Goal: Participate in discussion: Participate in discussion

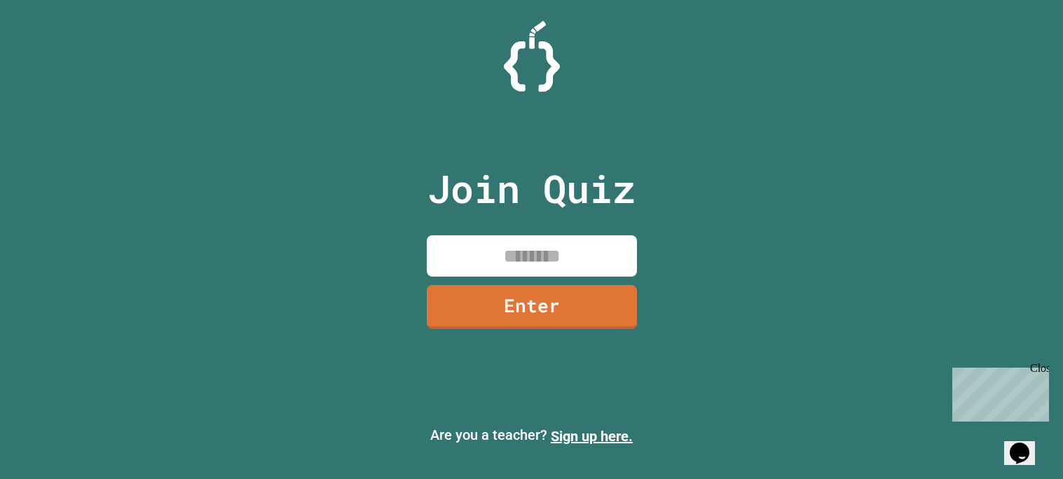
click at [561, 265] on input at bounding box center [532, 255] width 210 height 41
type input "********"
click at [483, 303] on link "Enter" at bounding box center [531, 305] width 204 height 46
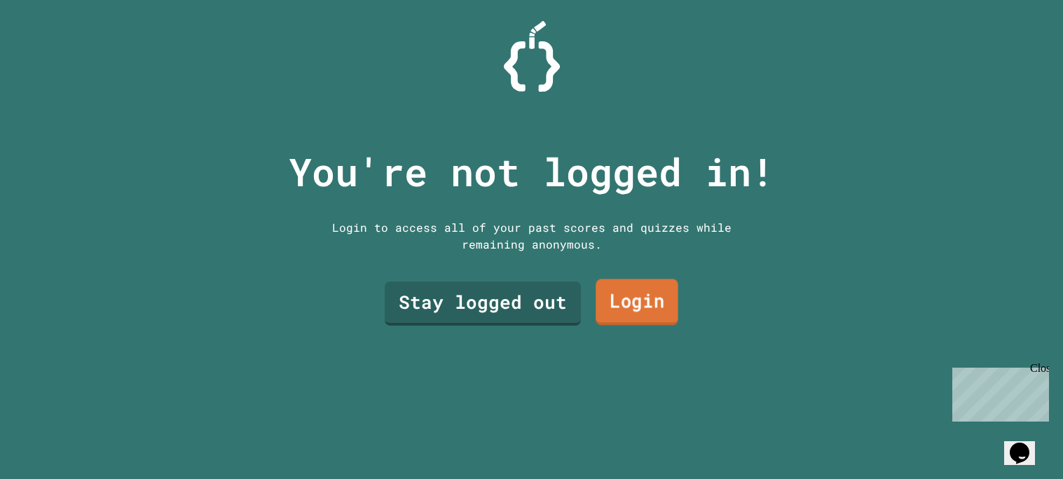
click at [646, 316] on link "Login" at bounding box center [636, 302] width 83 height 46
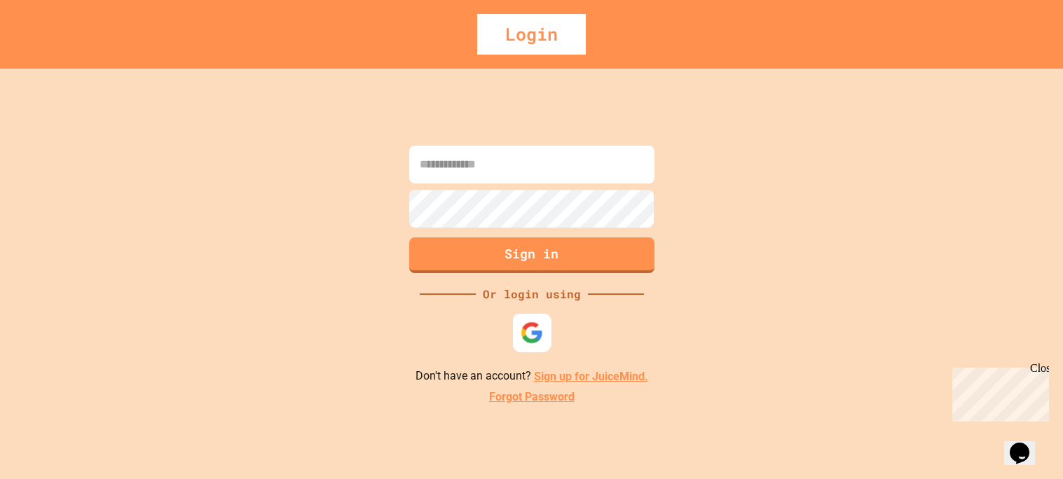
click at [540, 330] on img at bounding box center [531, 332] width 23 height 23
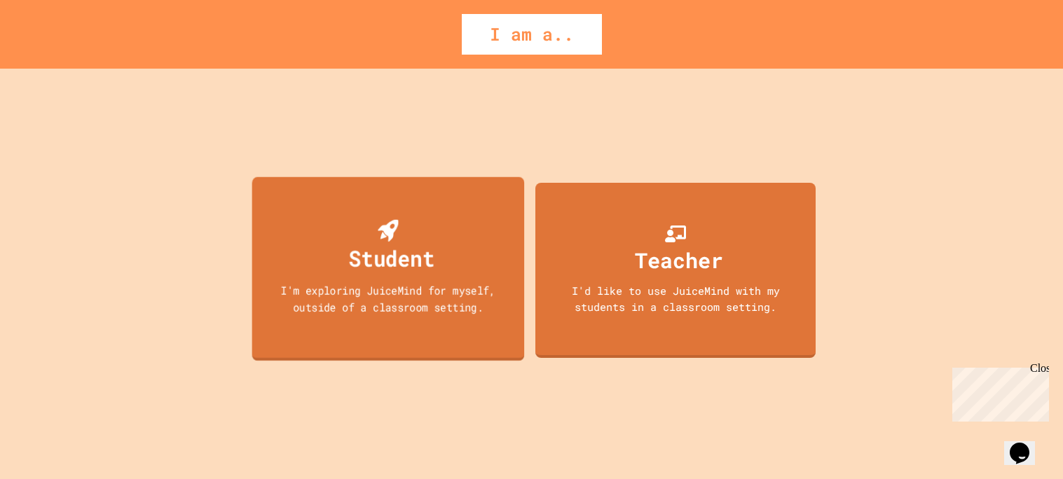
click at [398, 284] on div "I'm exploring JuiceMind for myself, outside of a classroom setting." at bounding box center [387, 298] width 245 height 33
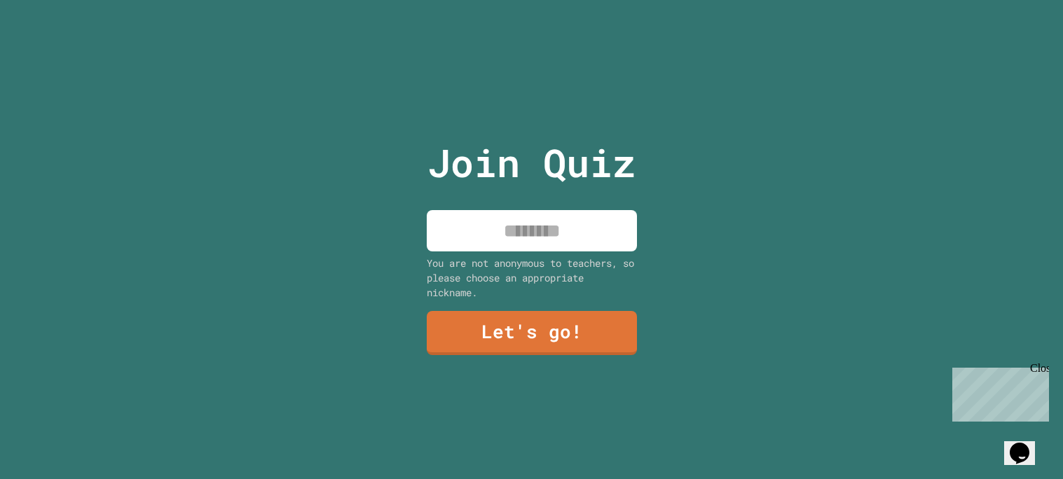
click at [490, 243] on input at bounding box center [532, 230] width 210 height 41
type input "****"
click at [453, 334] on link "Let's go!" at bounding box center [531, 331] width 204 height 46
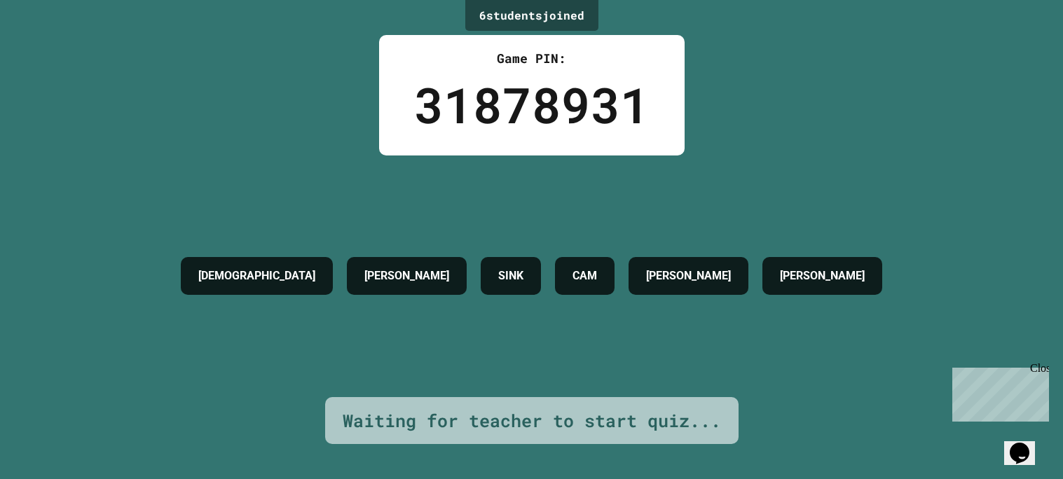
click at [1044, 367] on div "Close" at bounding box center [1039, 371] width 18 height 18
click at [1061, 415] on div "6 student s joined Game PIN: 31878931 [PERSON_NAME] [PERSON_NAME] Waiting for t…" at bounding box center [531, 239] width 1063 height 479
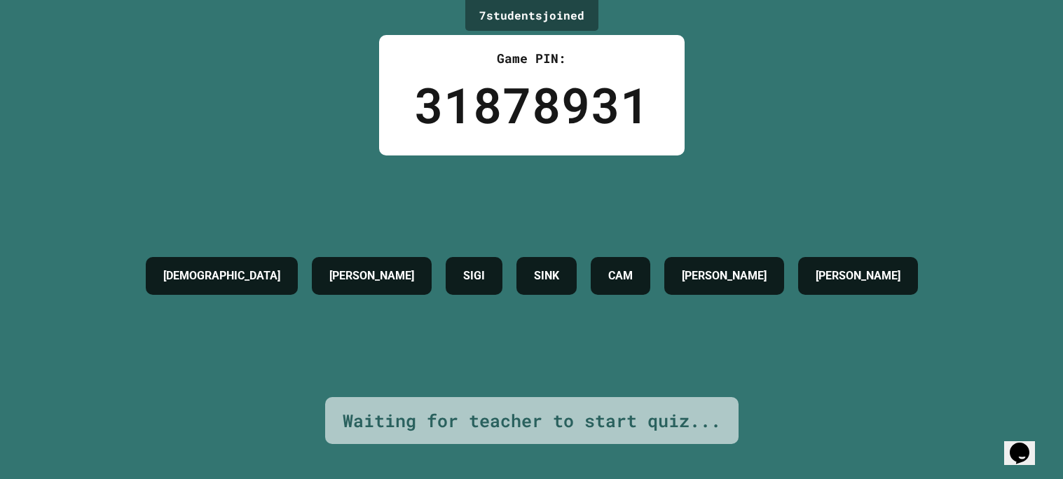
click at [1061, 415] on div "7 student s joined Game PIN: 31878931 [PERSON_NAME] [PERSON_NAME] CAM [PERSON_N…" at bounding box center [531, 239] width 1063 height 479
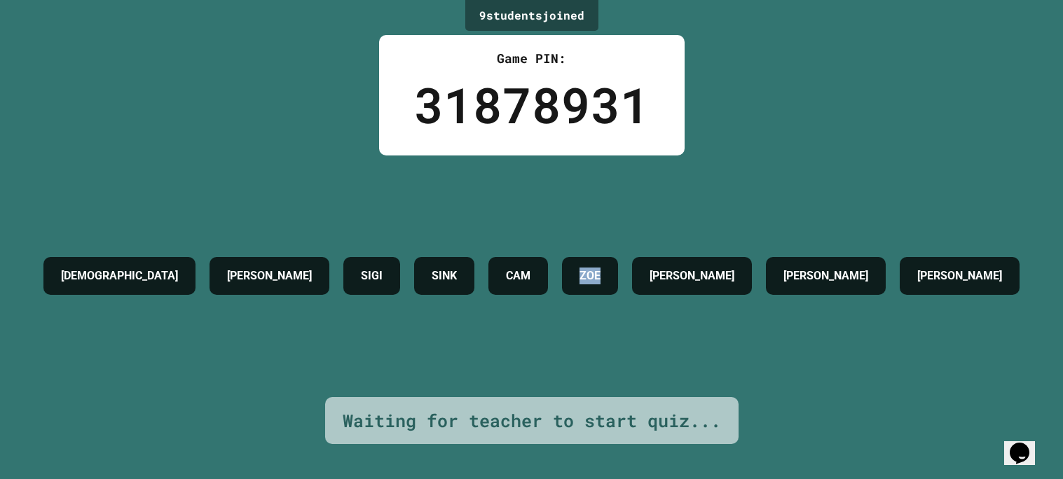
drag, startPoint x: 645, startPoint y: 265, endPoint x: 558, endPoint y: 270, distance: 87.7
click at [558, 270] on div "[PERSON_NAME] [PERSON_NAME] CAM ZOE [PERSON_NAME] [PERSON_NAME]" at bounding box center [531, 276] width 990 height 52
click at [548, 270] on div "CAM" at bounding box center [518, 276] width 60 height 38
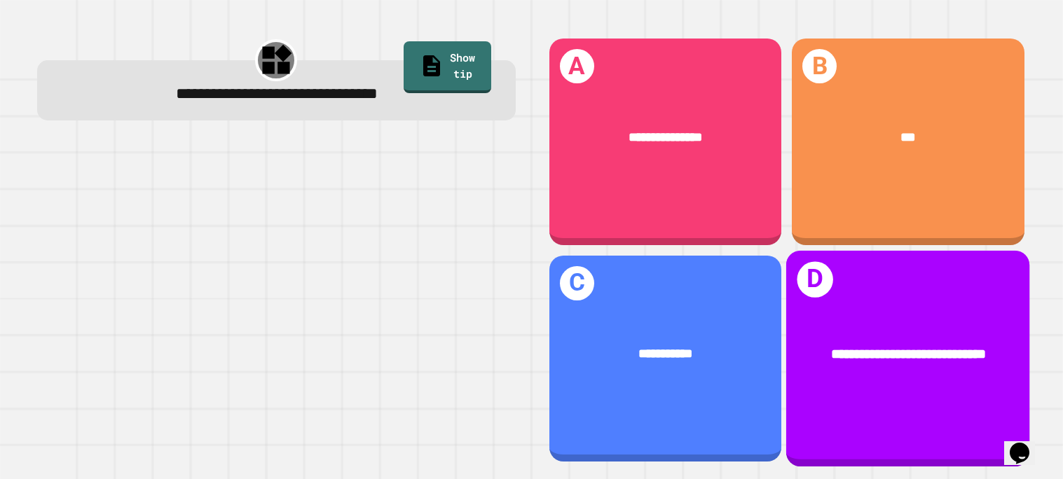
click at [820, 362] on div "**********" at bounding box center [908, 354] width 189 height 21
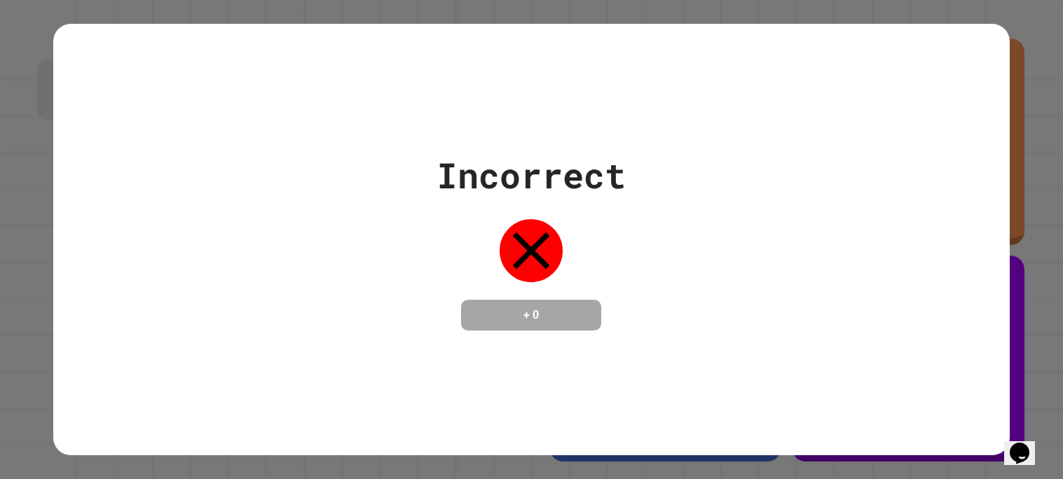
click at [543, 263] on icon at bounding box center [530, 250] width 63 height 63
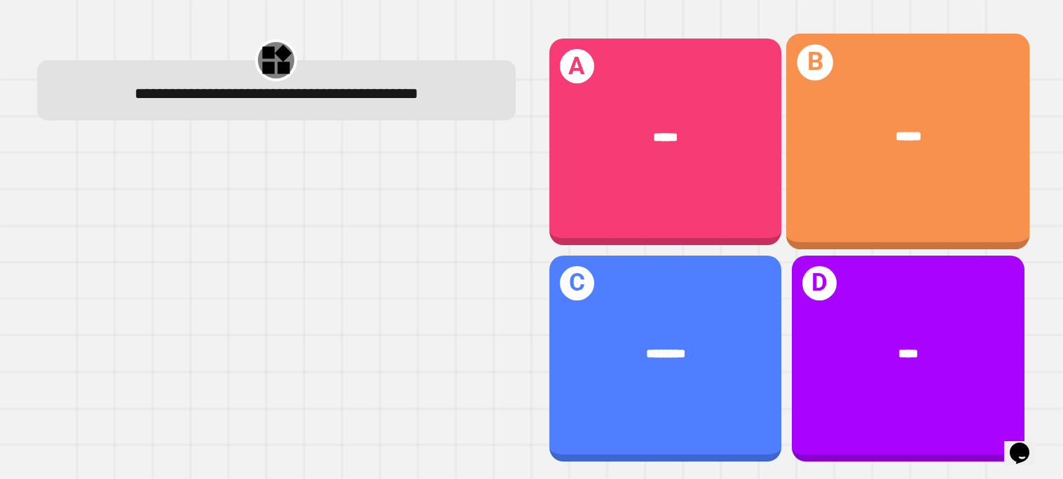
click at [814, 231] on div "B *****" at bounding box center [908, 142] width 244 height 216
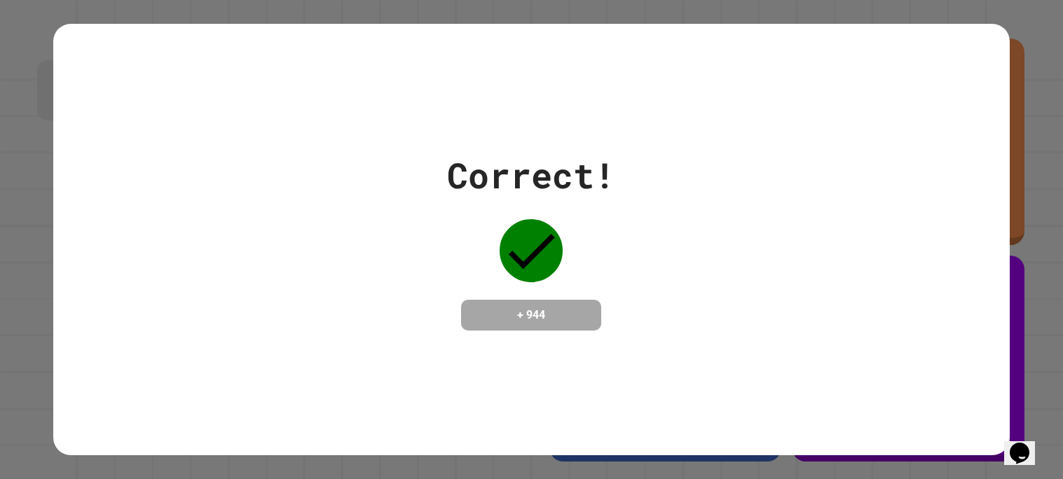
click at [553, 312] on h4 "+ 944" at bounding box center [531, 315] width 112 height 17
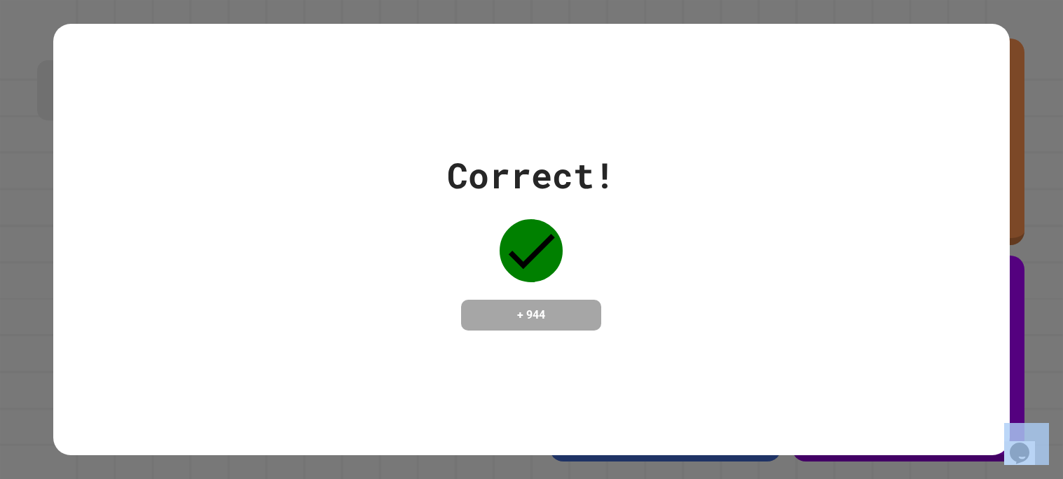
click at [553, 312] on h4 "+ 944" at bounding box center [531, 315] width 112 height 17
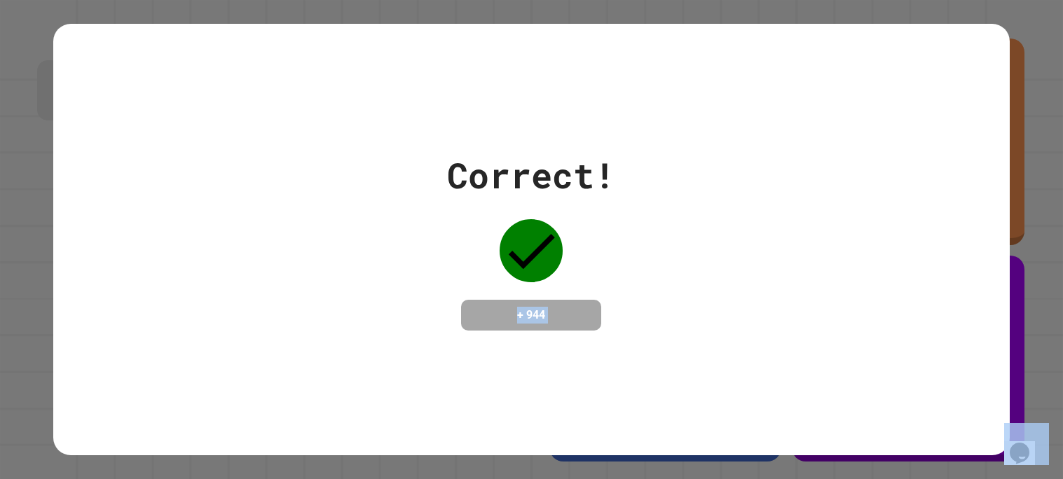
click at [553, 312] on h4 "+ 944" at bounding box center [531, 315] width 112 height 17
click at [551, 311] on h4 "+ 944" at bounding box center [531, 315] width 112 height 17
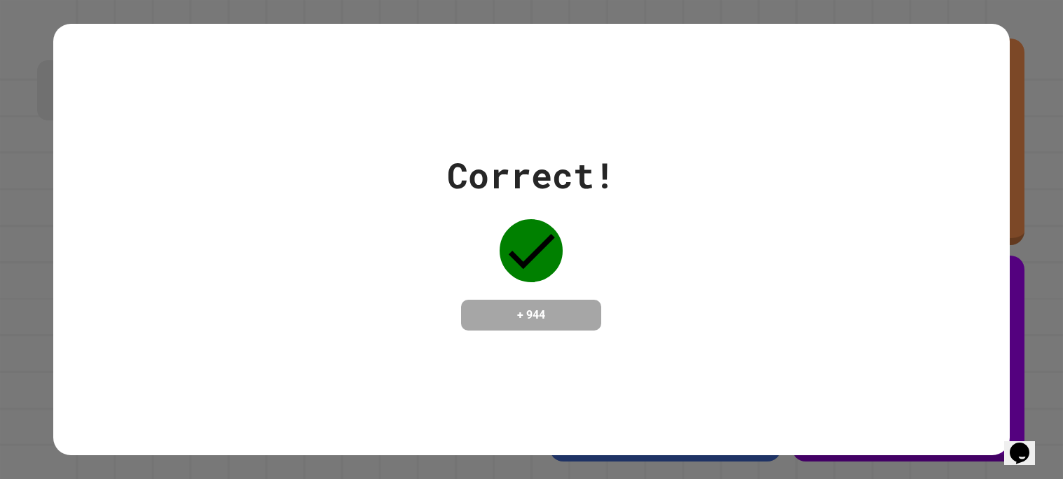
click at [551, 311] on h4 "+ 944" at bounding box center [531, 315] width 112 height 17
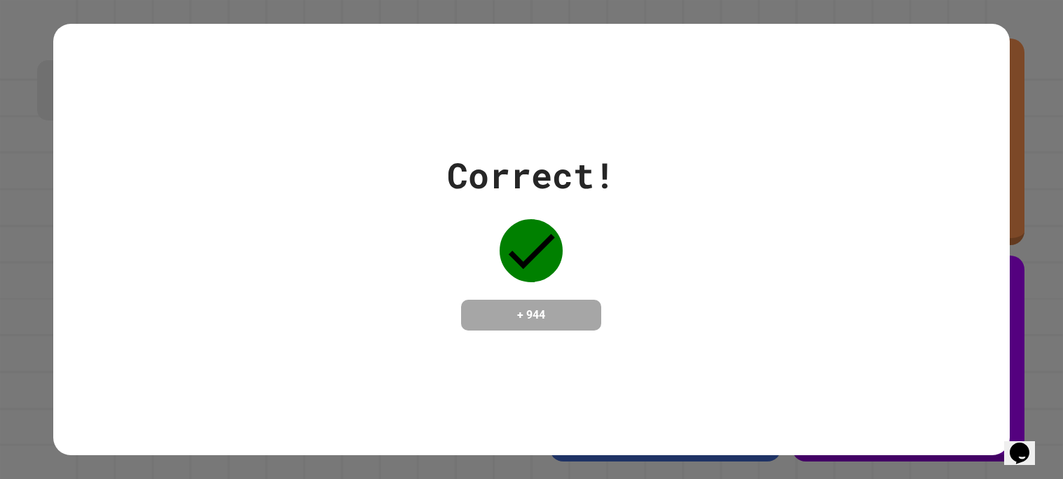
click at [551, 311] on h4 "+ 944" at bounding box center [531, 315] width 112 height 17
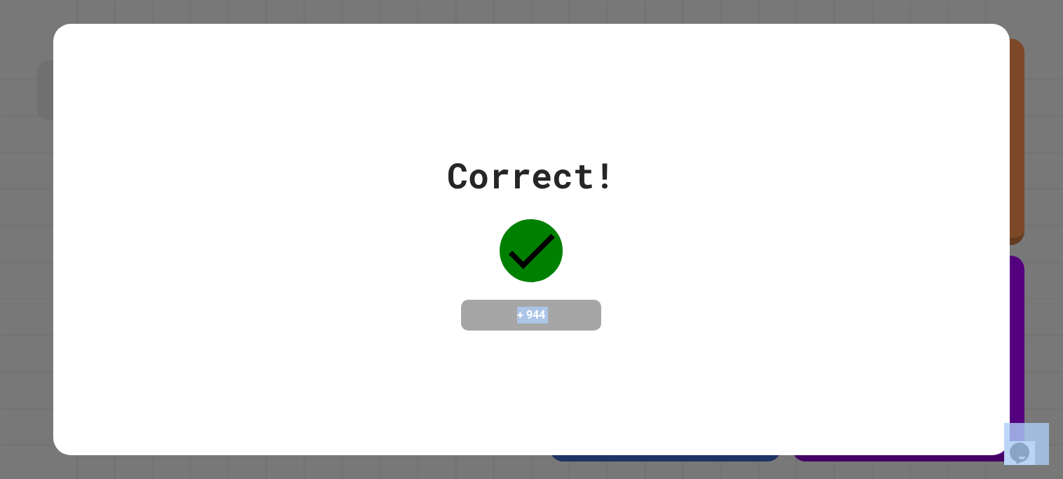
click at [551, 311] on h4 "+ 944" at bounding box center [531, 315] width 112 height 17
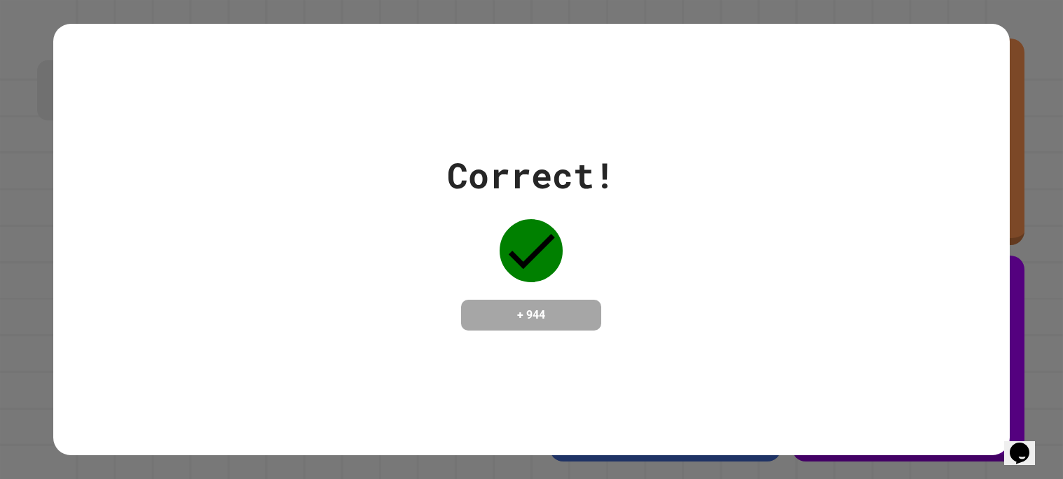
click at [551, 317] on h4 "+ 944" at bounding box center [531, 315] width 112 height 17
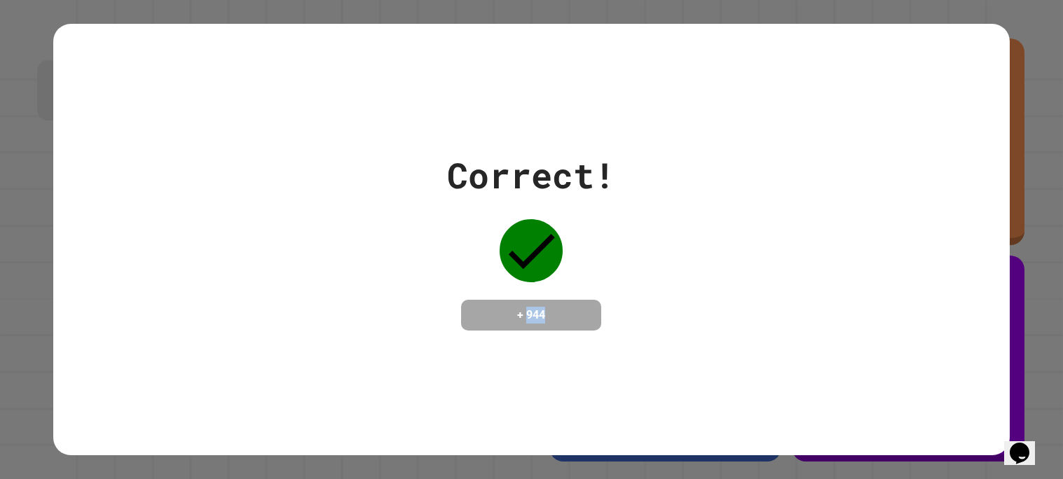
click at [551, 317] on h4 "+ 944" at bounding box center [531, 315] width 112 height 17
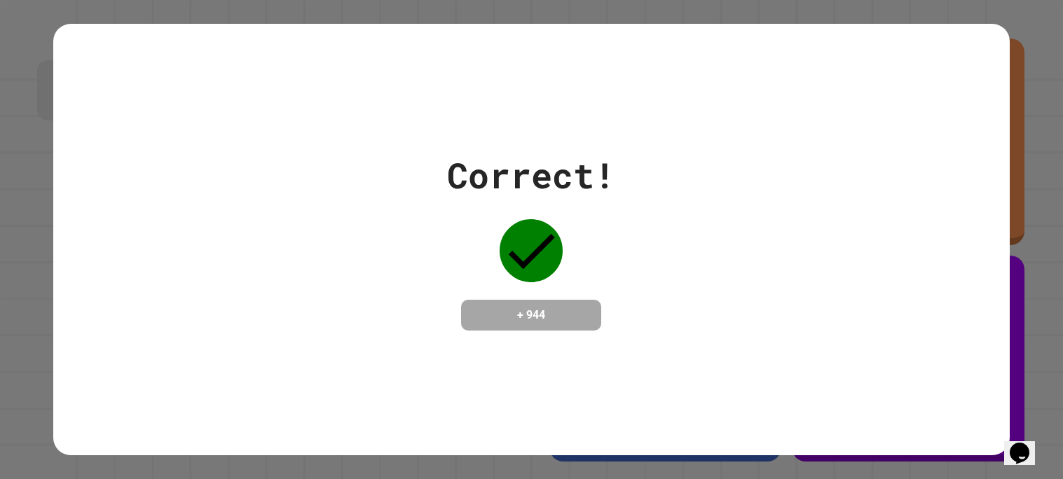
click at [551, 317] on h4 "+ 944" at bounding box center [531, 315] width 112 height 17
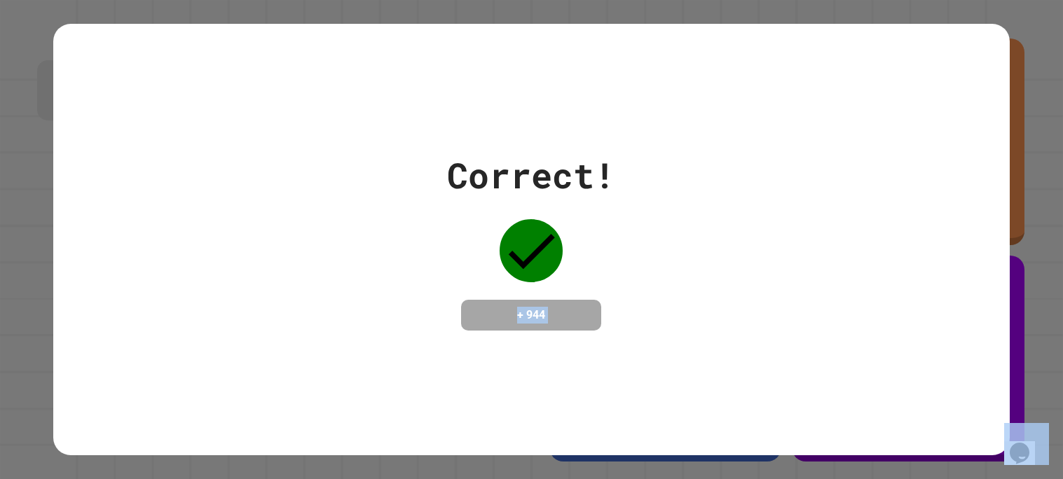
click at [551, 317] on h4 "+ 944" at bounding box center [531, 315] width 112 height 17
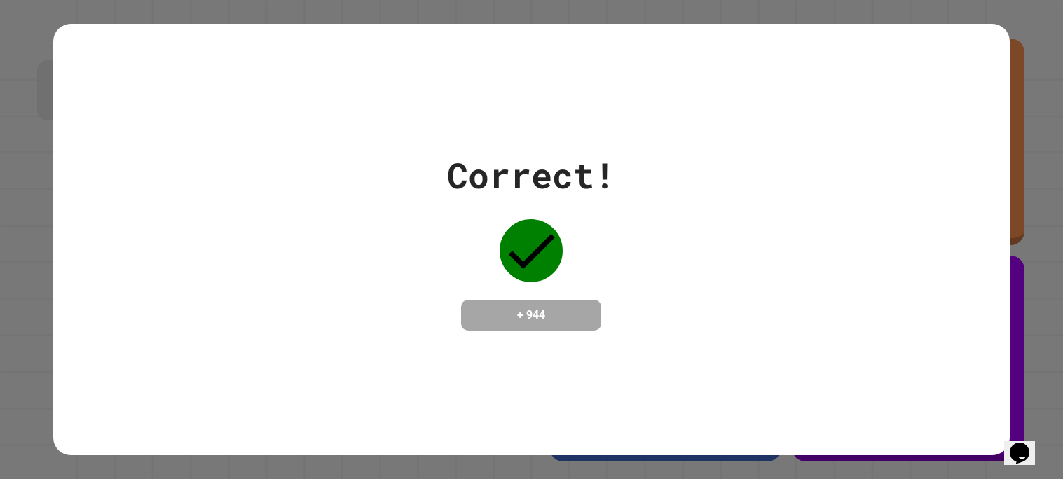
click at [551, 317] on h4 "+ 944" at bounding box center [531, 315] width 112 height 17
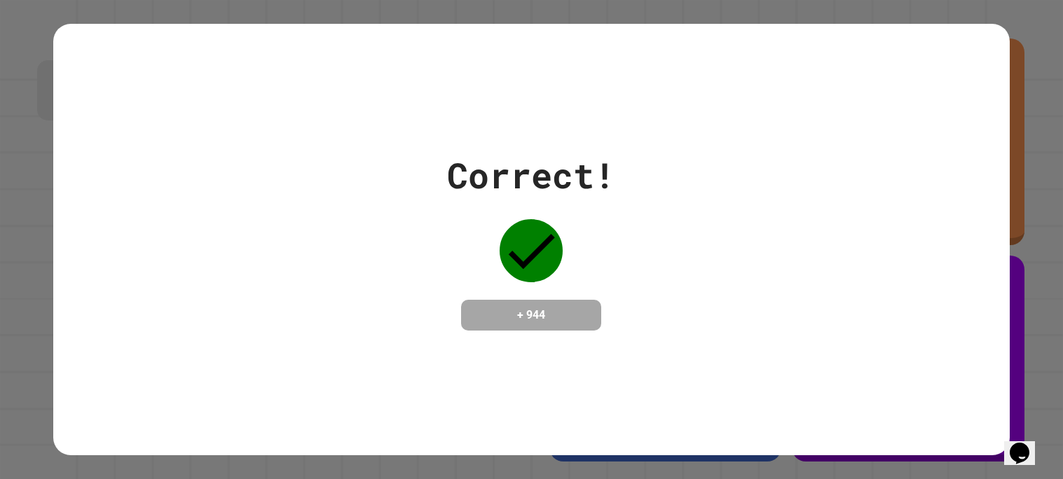
click at [551, 317] on h4 "+ 944" at bounding box center [531, 315] width 112 height 17
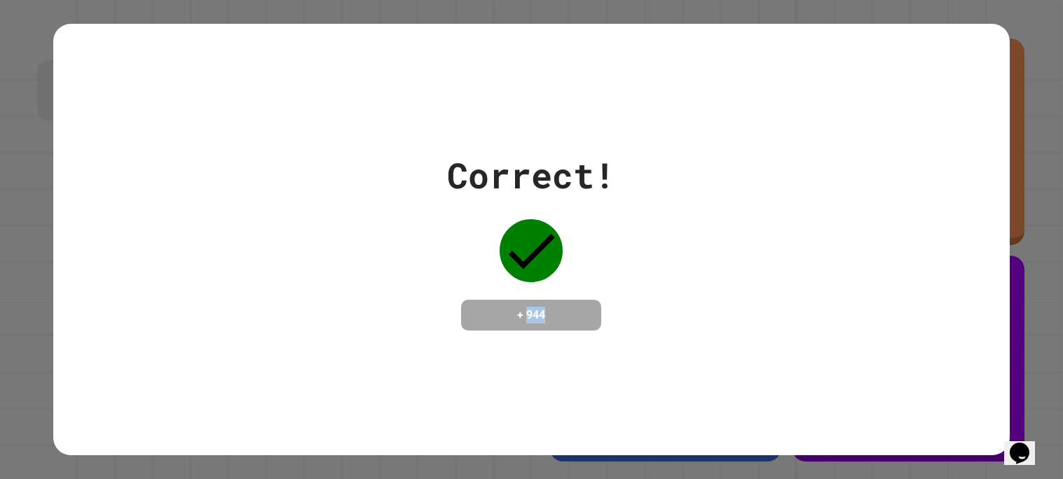
click at [551, 317] on h4 "+ 944" at bounding box center [531, 315] width 112 height 17
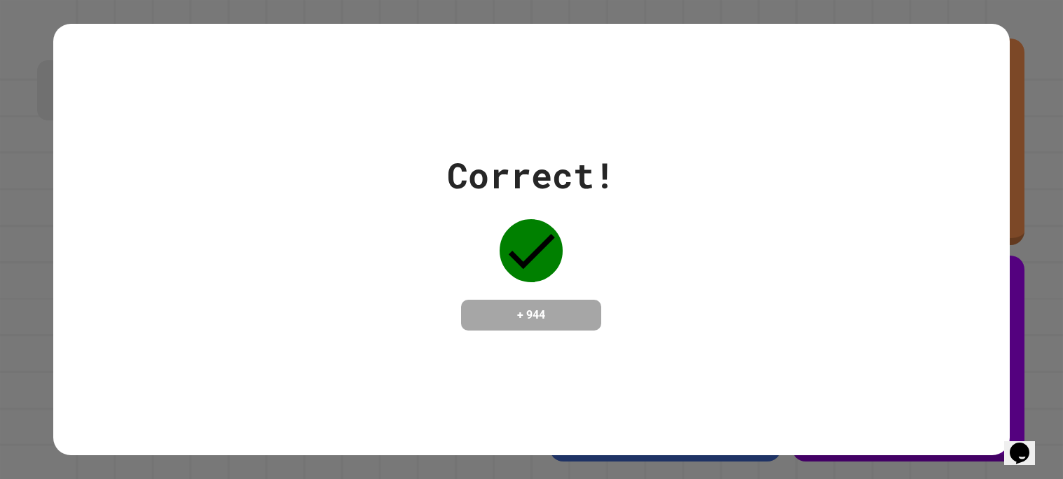
click at [551, 317] on h4 "+ 944" at bounding box center [531, 315] width 112 height 17
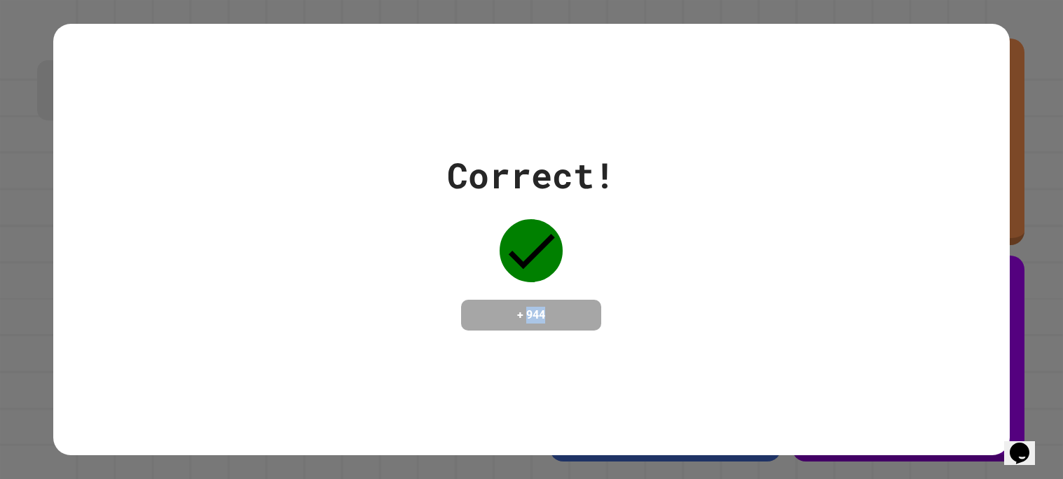
click at [551, 317] on h4 "+ 944" at bounding box center [531, 315] width 112 height 17
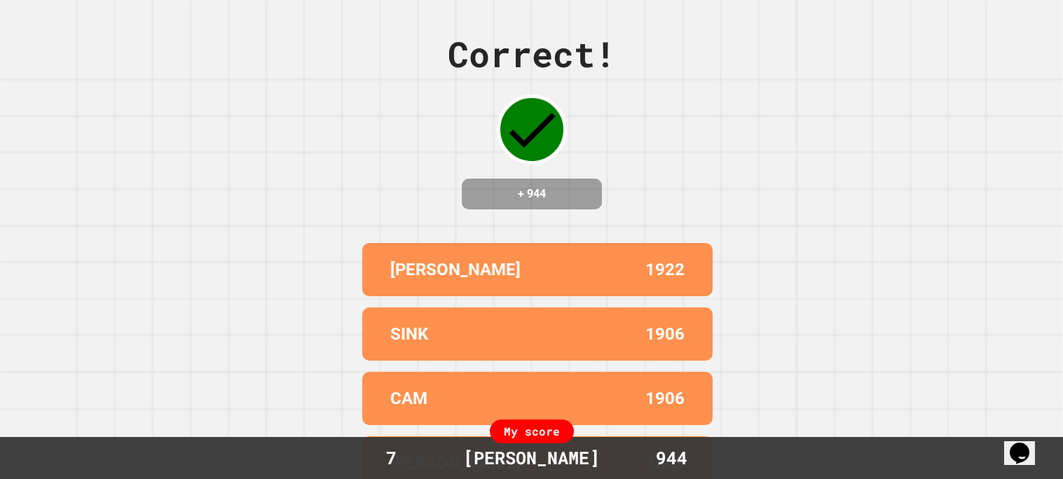
click at [551, 317] on div "[PERSON_NAME] 1922 SINK 1906 CAM 1906 MARK 1889 SHAYAN 1847" at bounding box center [532, 398] width 350 height 322
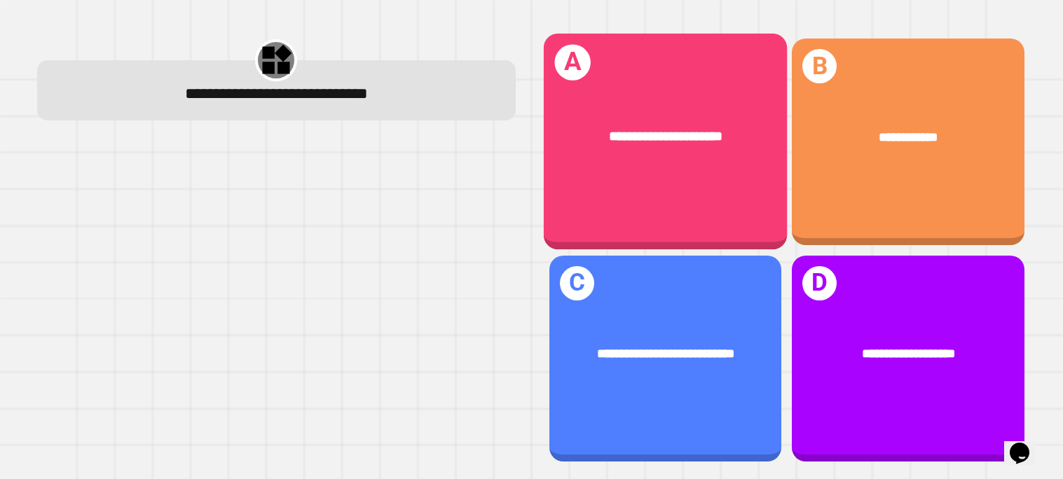
click at [742, 219] on div "**********" at bounding box center [665, 142] width 244 height 216
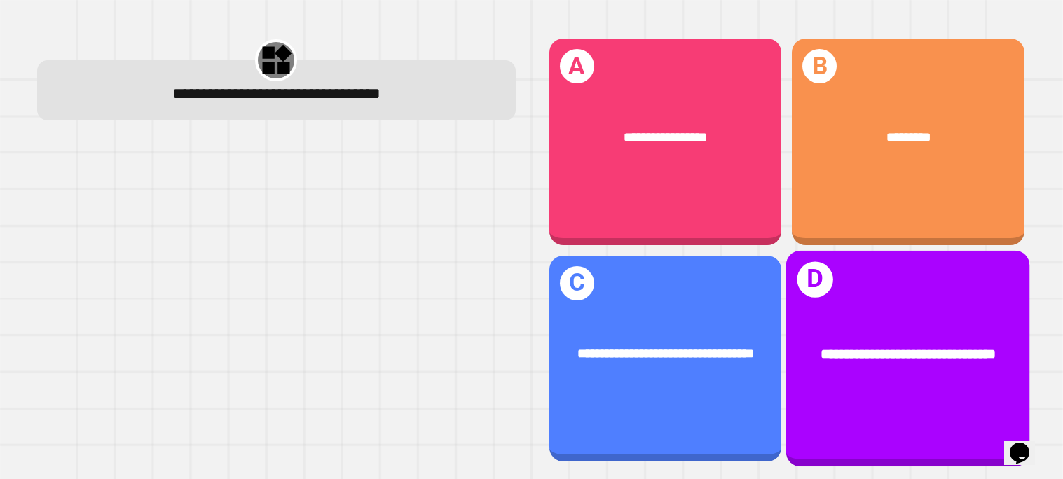
click at [876, 327] on div "**********" at bounding box center [908, 355] width 244 height 76
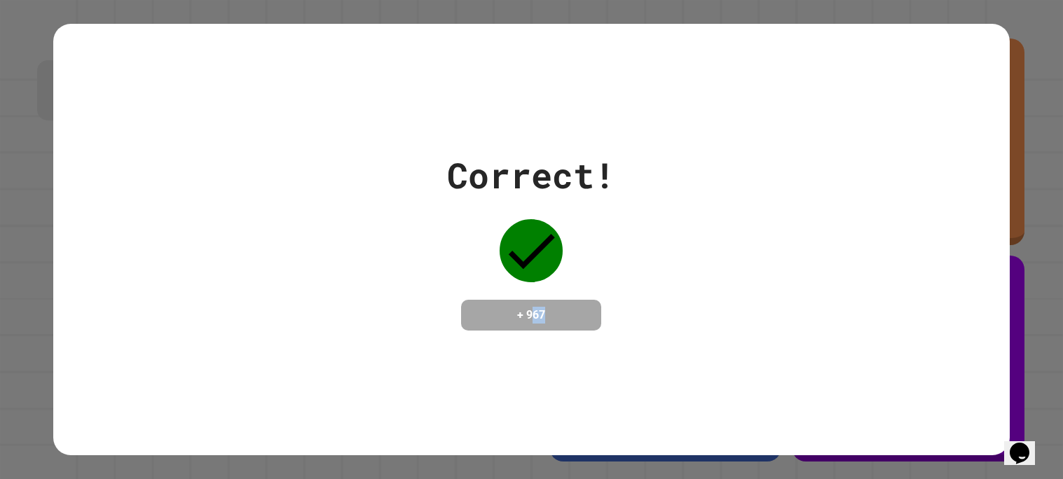
drag, startPoint x: 561, startPoint y: 310, endPoint x: 534, endPoint y: 313, distance: 27.5
click at [534, 313] on h4 "+ 967" at bounding box center [531, 315] width 112 height 17
click at [568, 300] on div "+ 967" at bounding box center [531, 315] width 140 height 31
drag, startPoint x: 563, startPoint y: 312, endPoint x: 528, endPoint y: 312, distance: 35.0
click at [528, 312] on h4 "+ 967" at bounding box center [531, 315] width 112 height 17
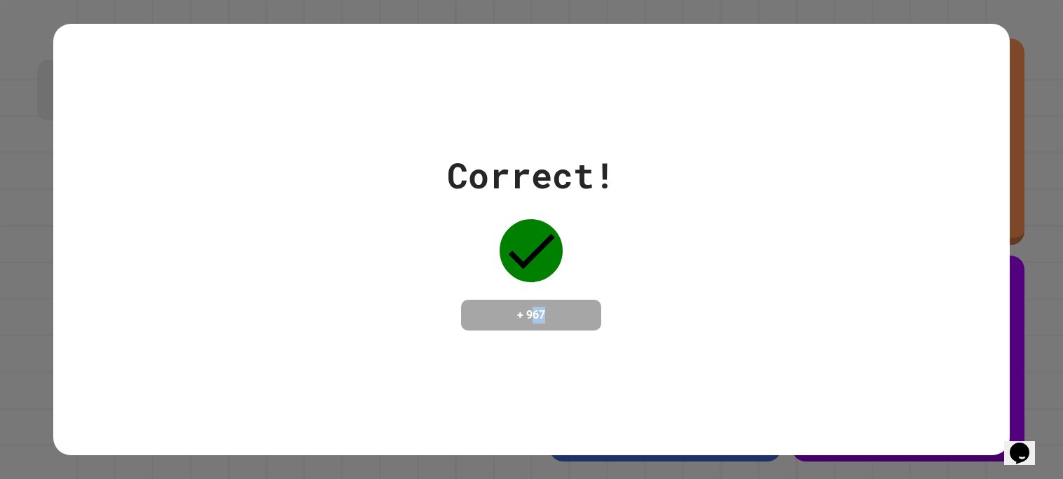
click at [565, 314] on h4 "+ 967" at bounding box center [531, 315] width 112 height 17
drag, startPoint x: 564, startPoint y: 316, endPoint x: 538, endPoint y: 316, distance: 25.9
click at [538, 316] on h4 "+ 967" at bounding box center [531, 315] width 112 height 17
drag, startPoint x: 535, startPoint y: 320, endPoint x: 555, endPoint y: 317, distance: 20.6
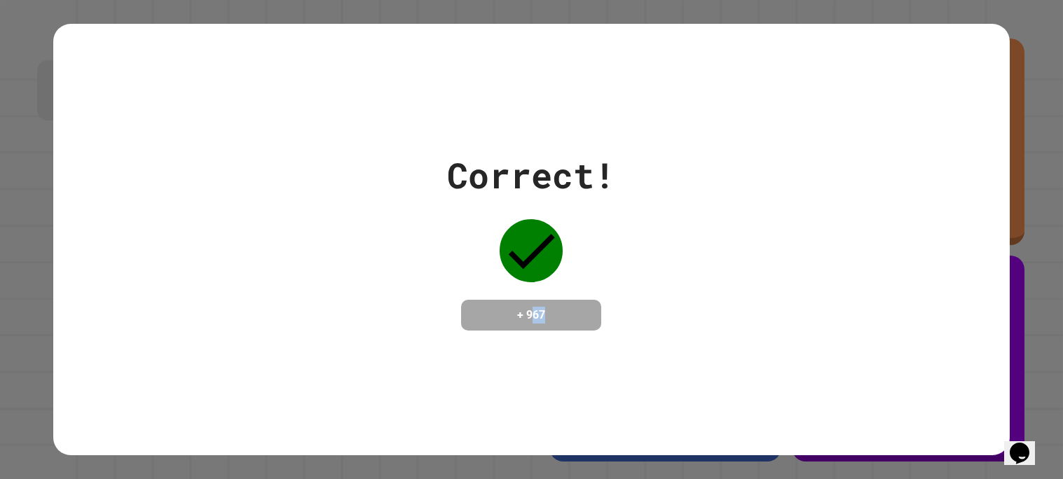
click at [555, 317] on h4 "+ 967" at bounding box center [531, 315] width 112 height 17
drag, startPoint x: 540, startPoint y: 314, endPoint x: 560, endPoint y: 311, distance: 20.6
click at [560, 311] on h4 "+ 967" at bounding box center [531, 315] width 112 height 17
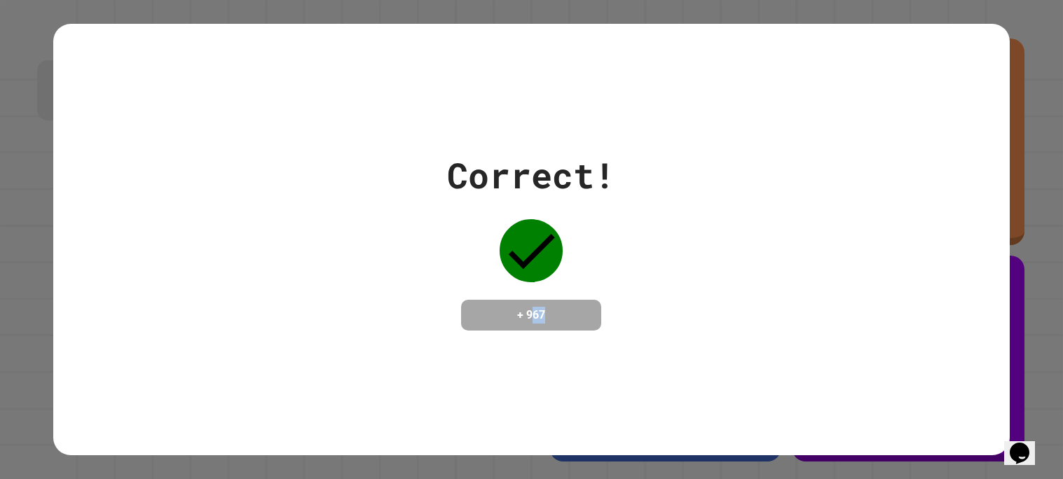
drag, startPoint x: 533, startPoint y: 314, endPoint x: 557, endPoint y: 314, distance: 23.8
click at [557, 314] on h4 "+ 967" at bounding box center [531, 315] width 112 height 17
click at [555, 317] on h4 "+ 967" at bounding box center [531, 315] width 112 height 17
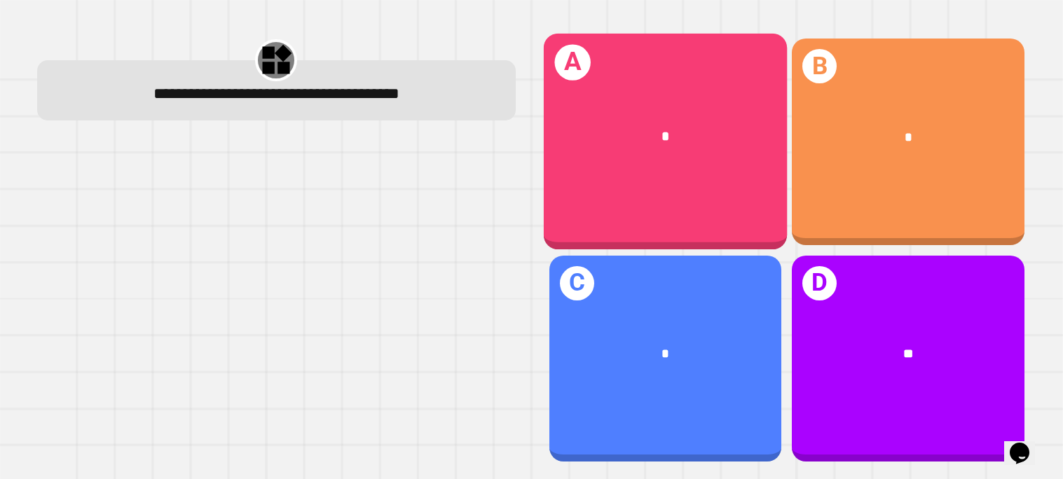
click at [761, 214] on div "A *" at bounding box center [665, 142] width 244 height 216
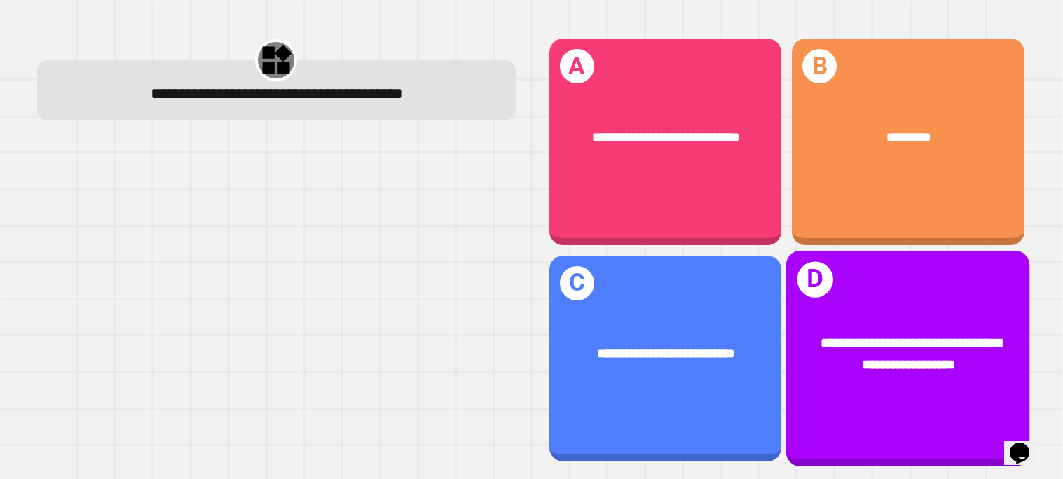
click at [857, 330] on div "**********" at bounding box center [908, 355] width 244 height 97
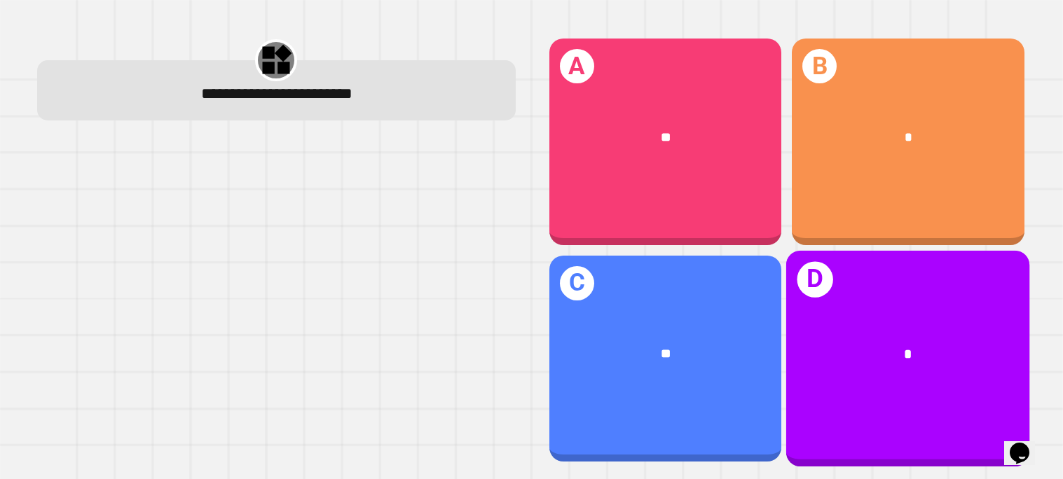
click at [824, 259] on div "D *" at bounding box center [908, 358] width 244 height 216
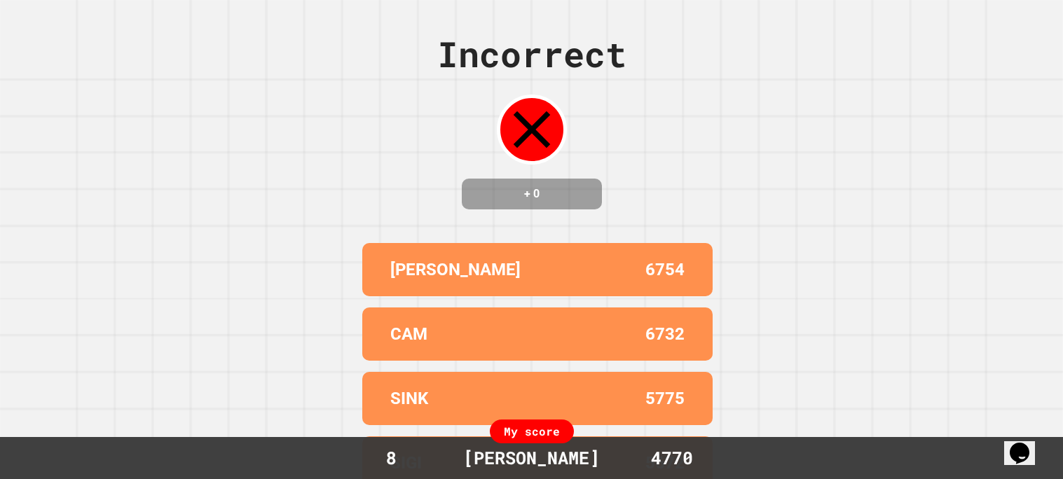
drag, startPoint x: 547, startPoint y: 309, endPoint x: 506, endPoint y: 314, distance: 40.9
click at [506, 314] on div "[PERSON_NAME] 6754 CAM 6732 SINK 5775 SIGI 5672 ZOE 5662" at bounding box center [532, 398] width 350 height 322
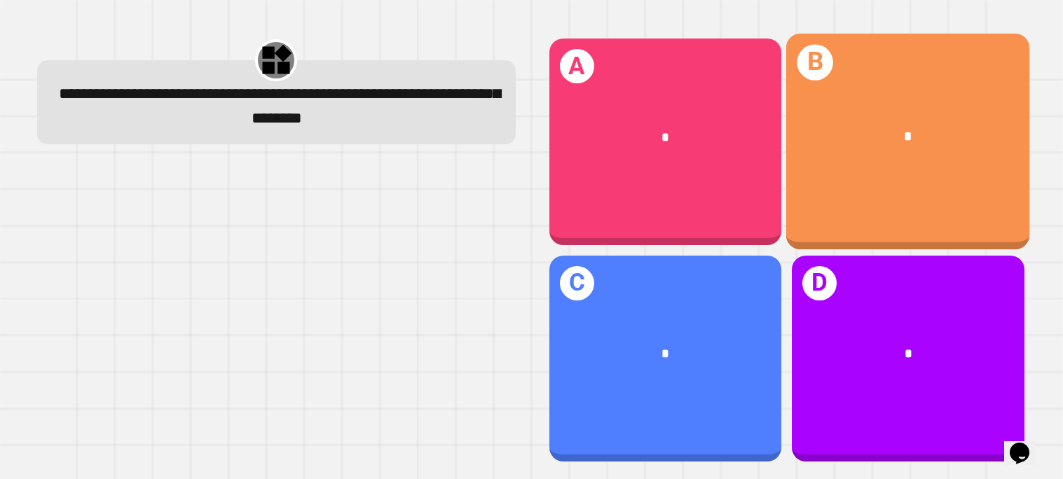
click at [845, 219] on div "B *" at bounding box center [908, 142] width 244 height 216
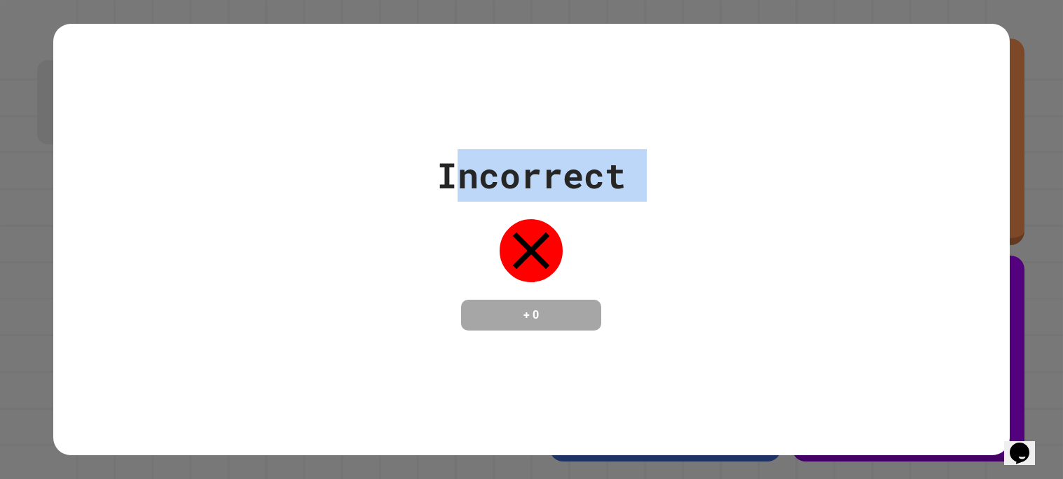
drag, startPoint x: 457, startPoint y: 139, endPoint x: 506, endPoint y: 295, distance: 163.5
click at [506, 295] on div "Incorrect + 0" at bounding box center [531, 239] width 956 height 431
click at [506, 300] on div "+ 0" at bounding box center [531, 315] width 140 height 31
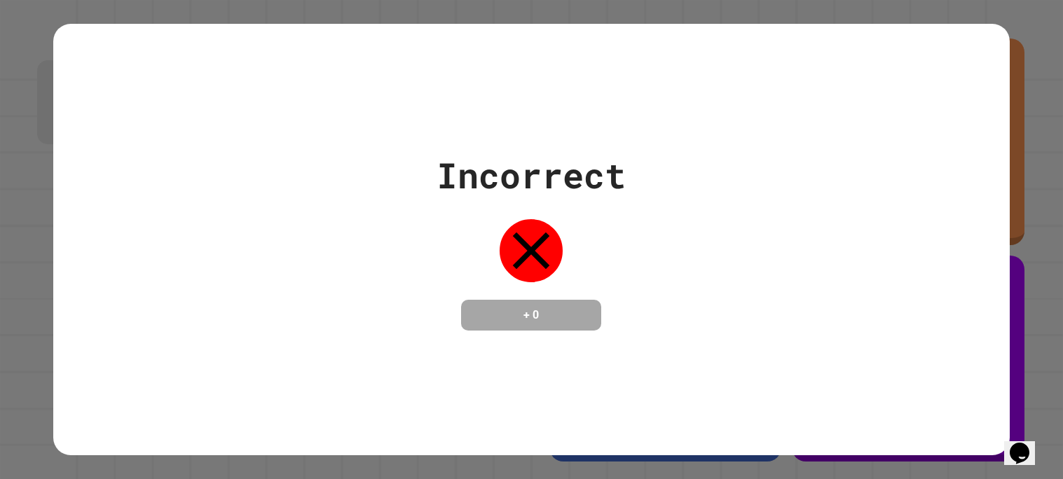
click at [506, 300] on div "+ 0" at bounding box center [531, 315] width 140 height 31
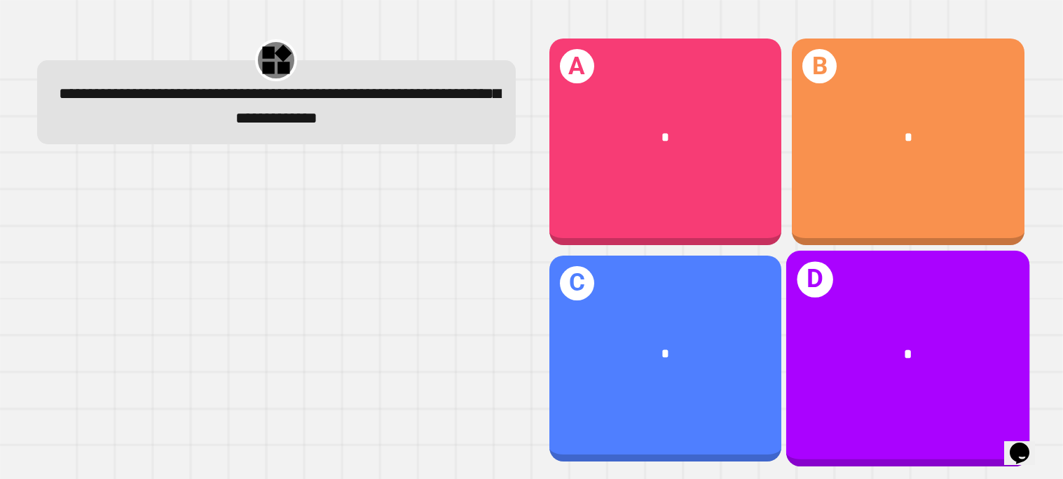
click at [856, 317] on div "*" at bounding box center [908, 355] width 244 height 76
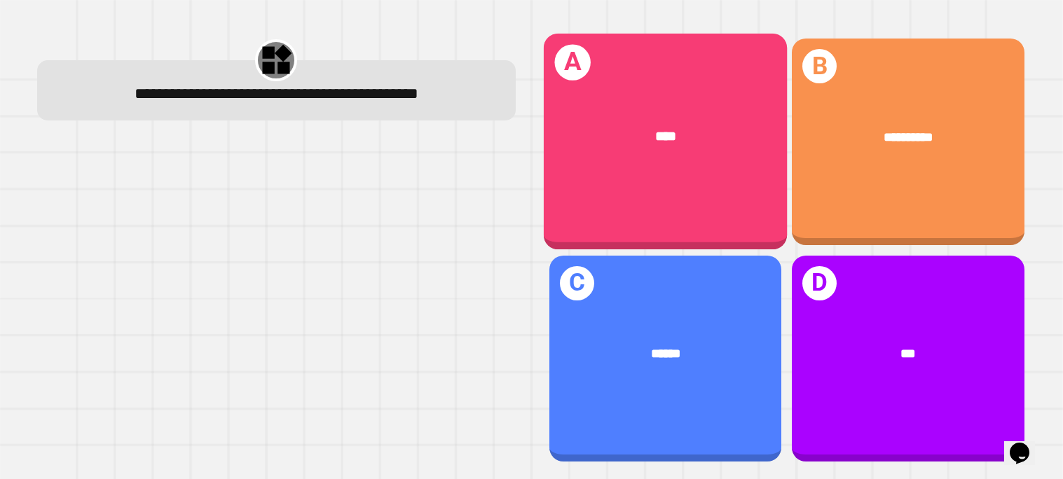
click at [749, 193] on div "A ****" at bounding box center [665, 142] width 244 height 216
click at [756, 158] on div "*******" at bounding box center [665, 138] width 244 height 76
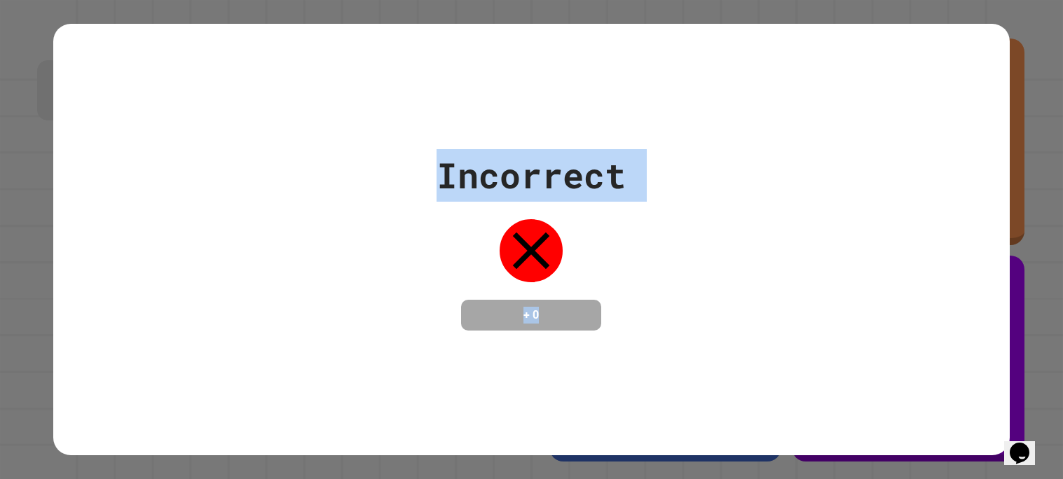
drag, startPoint x: 576, startPoint y: 347, endPoint x: 429, endPoint y: 86, distance: 299.2
click at [429, 86] on div "Incorrect + 0" at bounding box center [531, 239] width 956 height 431
drag, startPoint x: 429, startPoint y: 86, endPoint x: 576, endPoint y: 350, distance: 302.6
click at [576, 350] on div "Incorrect + 0" at bounding box center [531, 239] width 956 height 431
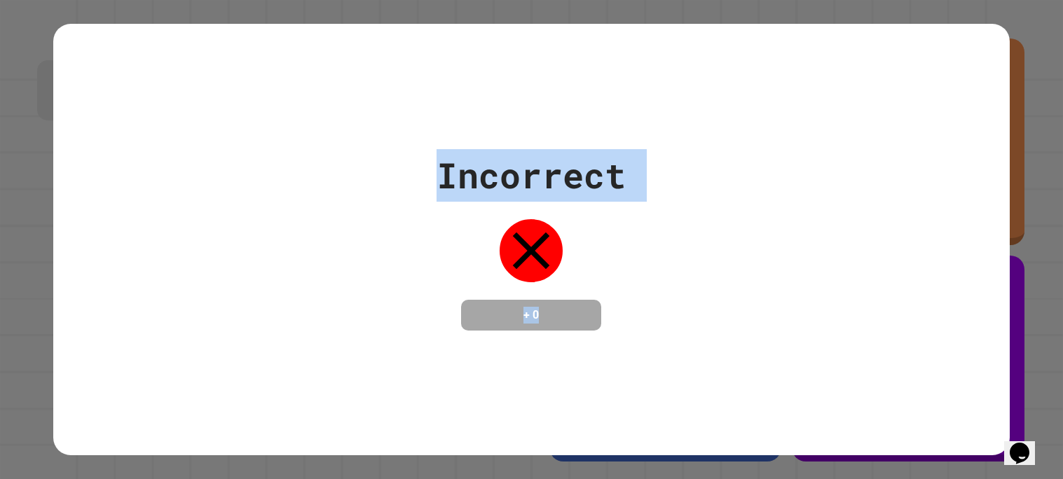
click at [576, 350] on div "Incorrect + 0" at bounding box center [531, 239] width 956 height 431
drag, startPoint x: 560, startPoint y: 310, endPoint x: 409, endPoint y: 167, distance: 207.6
click at [409, 167] on div "Incorrect + 0" at bounding box center [531, 239] width 956 height 181
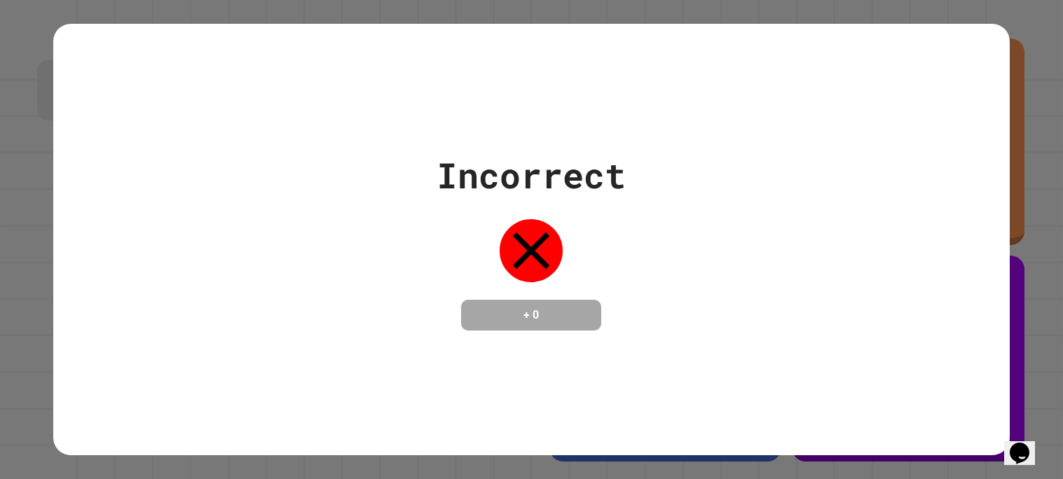
click at [787, 129] on div "Incorrect + 0" at bounding box center [531, 239] width 956 height 431
click at [502, 309] on h4 "+ 0" at bounding box center [531, 315] width 112 height 17
click at [990, 52] on div "Incorrect + 0" at bounding box center [531, 239] width 956 height 431
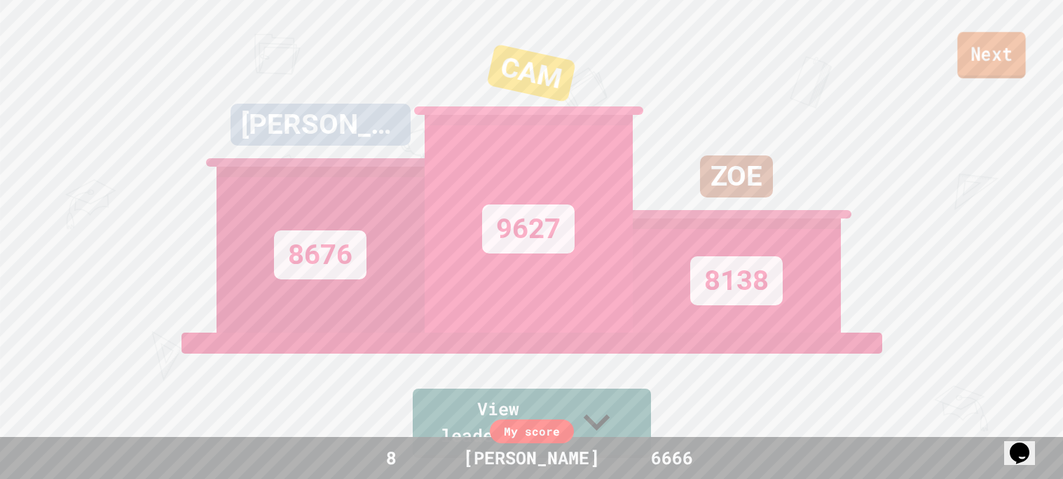
click at [999, 61] on link "Next" at bounding box center [991, 55] width 68 height 46
